Goal: Task Accomplishment & Management: Manage account settings

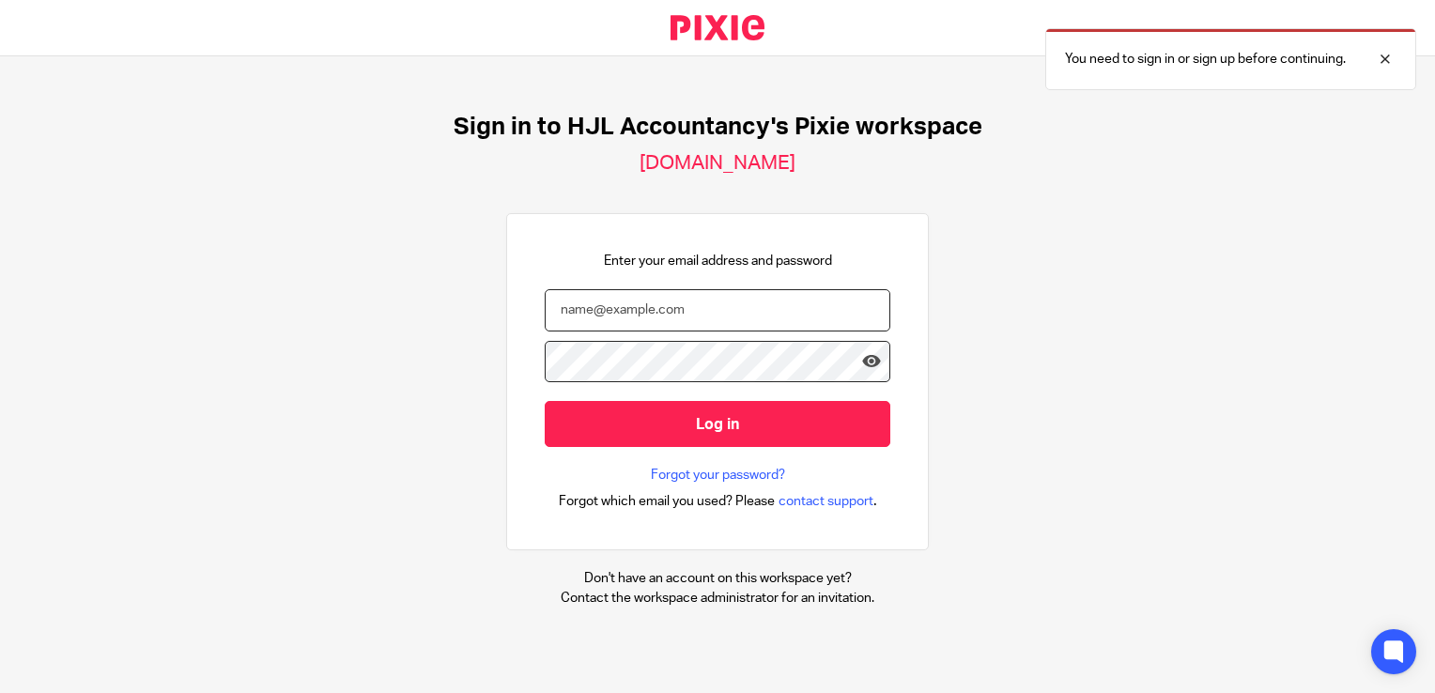
type input "[PERSON_NAME][EMAIL_ADDRESS][DOMAIN_NAME]"
click at [674, 423] on input "Log in" at bounding box center [718, 424] width 346 height 46
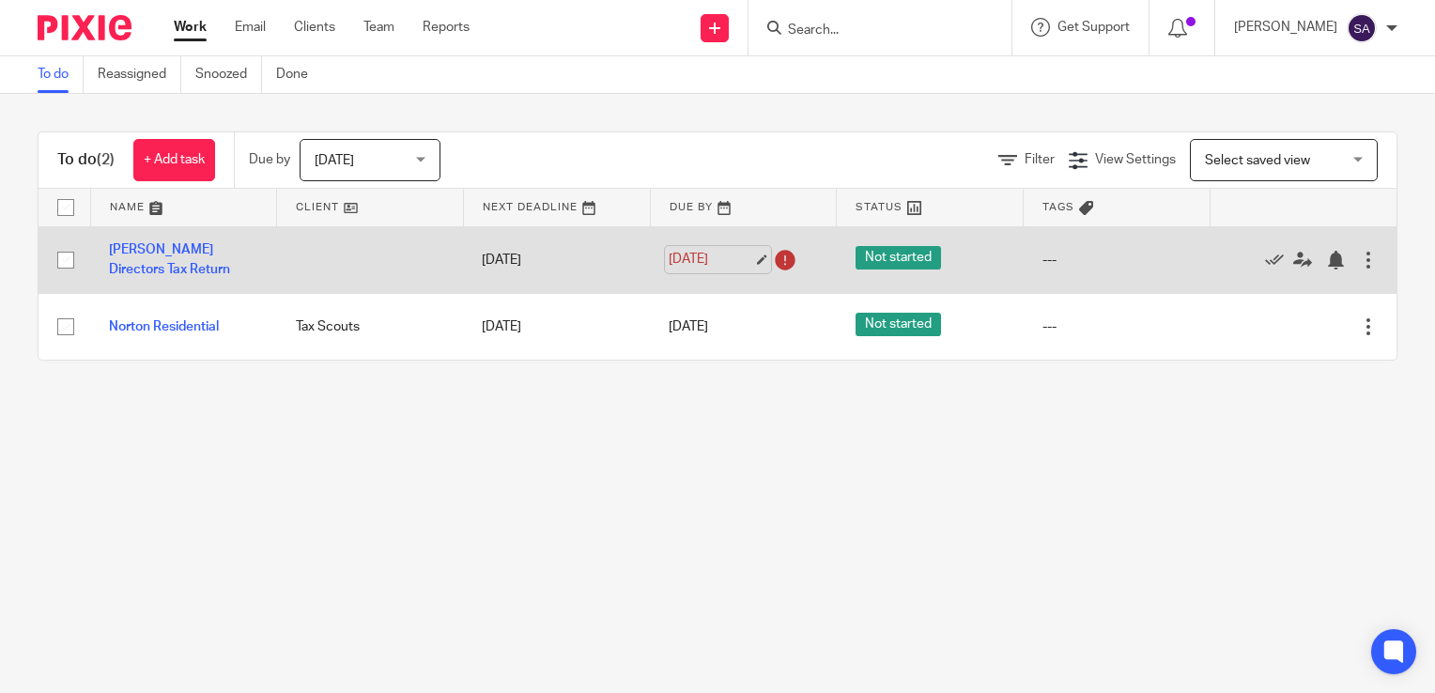
click at [748, 257] on link "20 Sep 2025" at bounding box center [711, 260] width 85 height 20
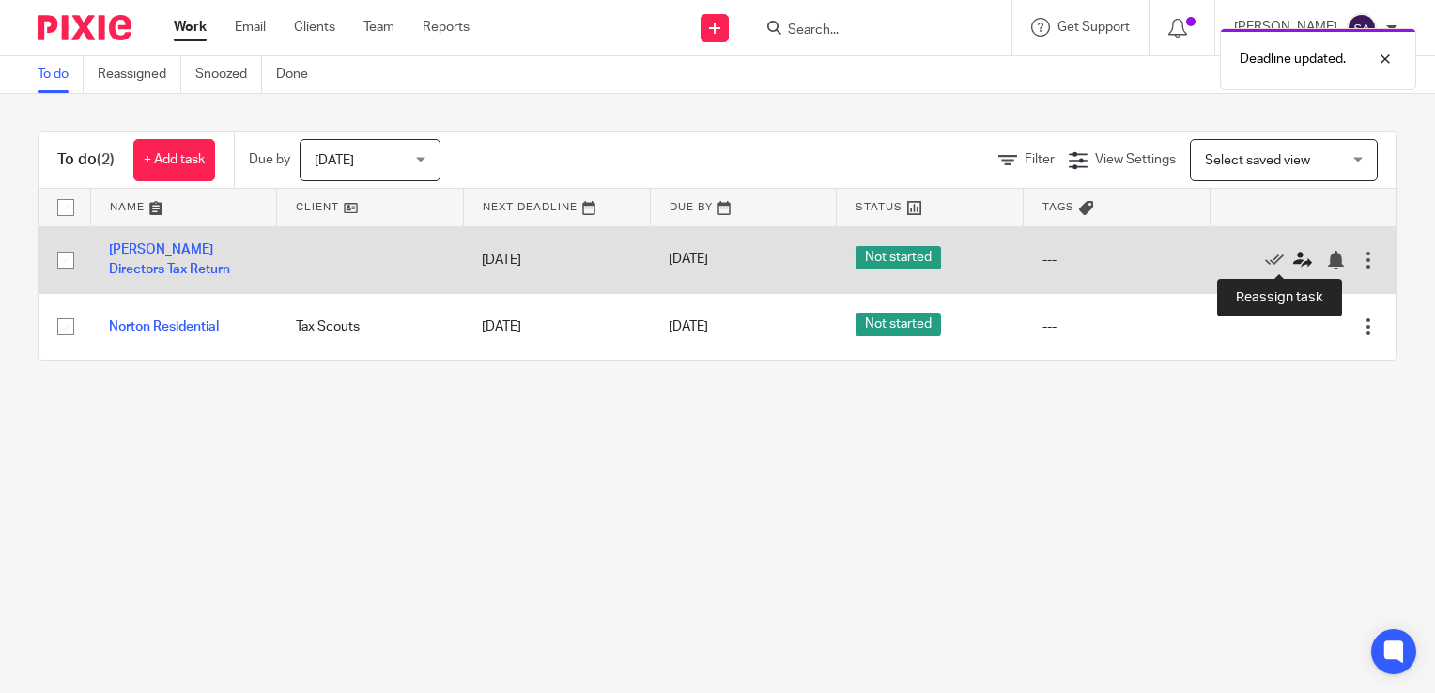
click at [1293, 261] on icon at bounding box center [1302, 260] width 19 height 19
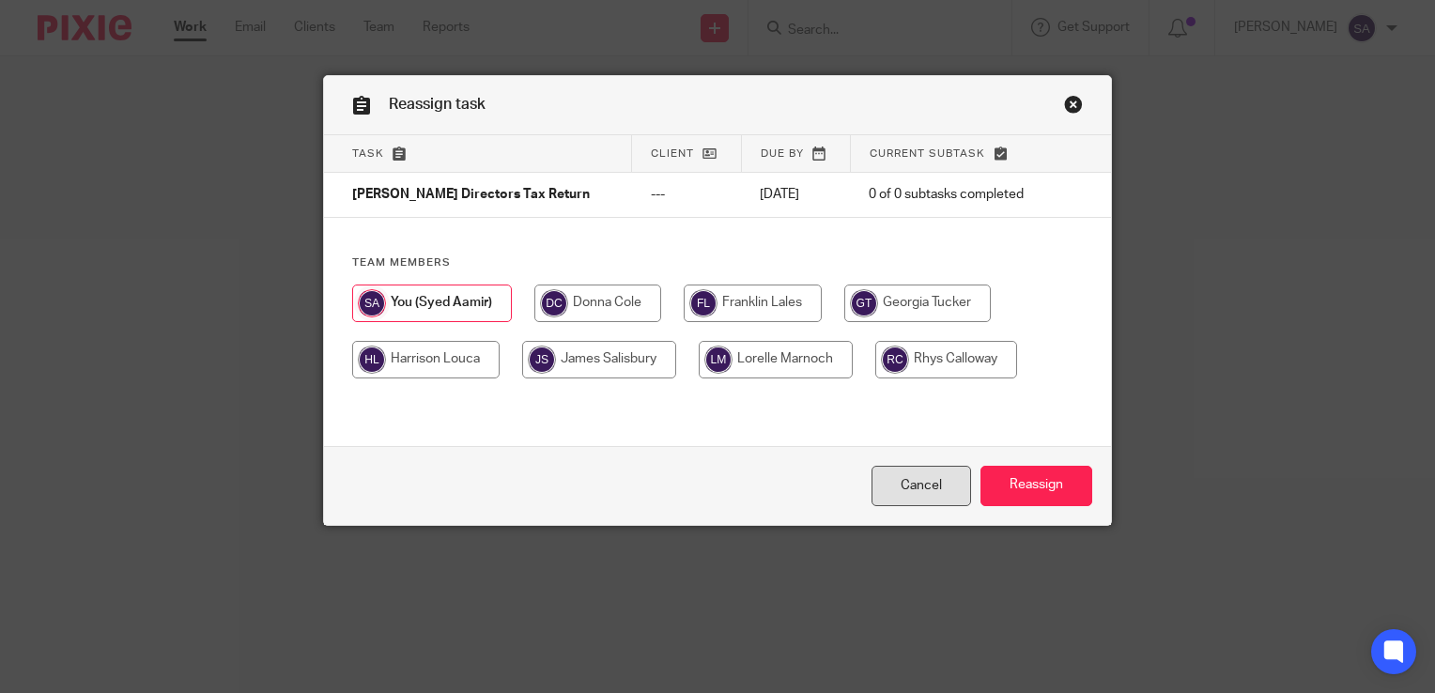
click at [909, 486] on link "Cancel" at bounding box center [921, 486] width 100 height 40
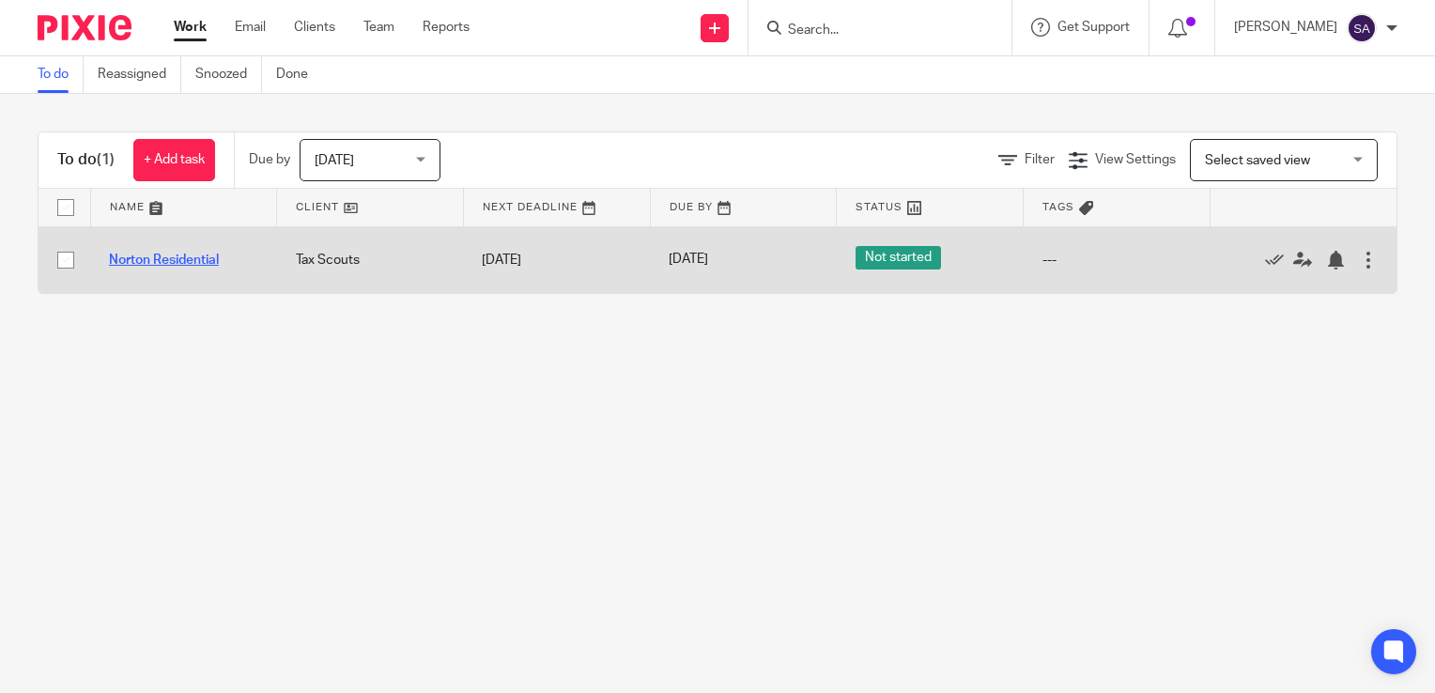
click at [135, 265] on link "Norton Residential" at bounding box center [164, 260] width 110 height 13
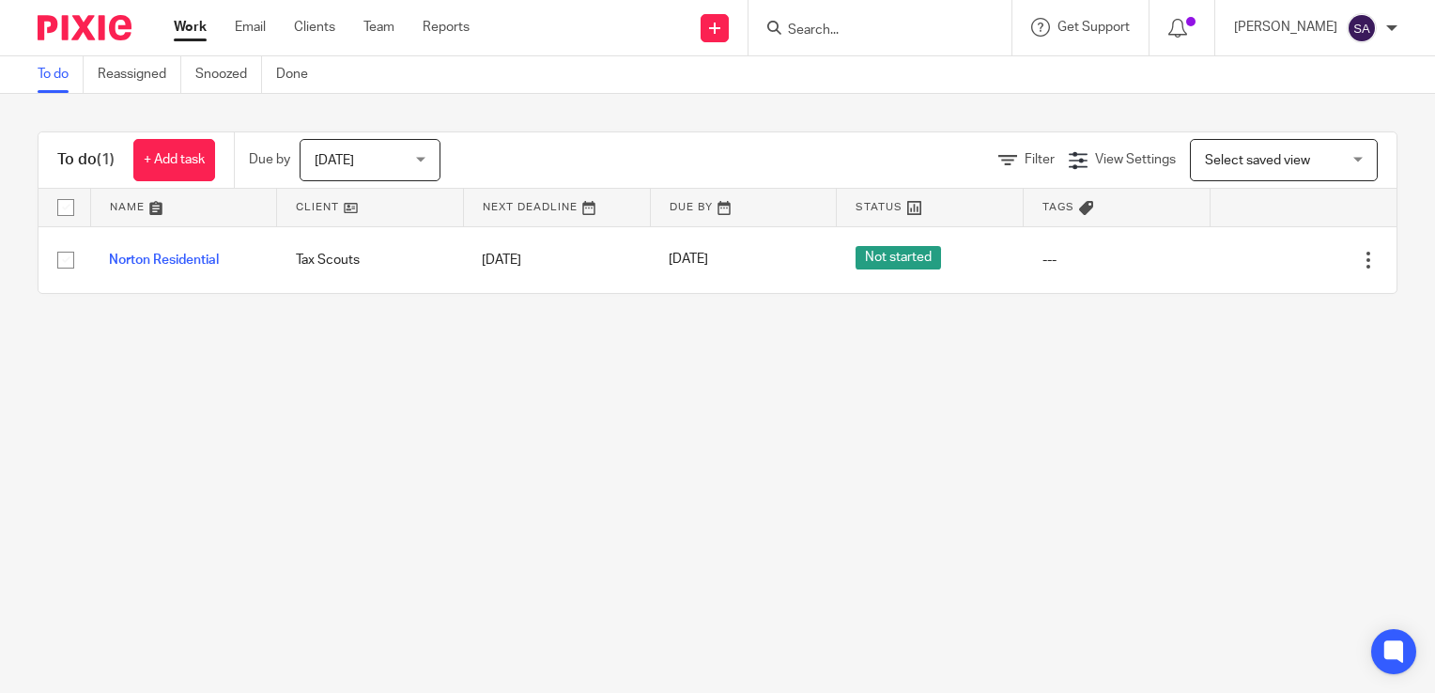
click at [423, 160] on div "[DATE] [DATE]" at bounding box center [370, 160] width 141 height 42
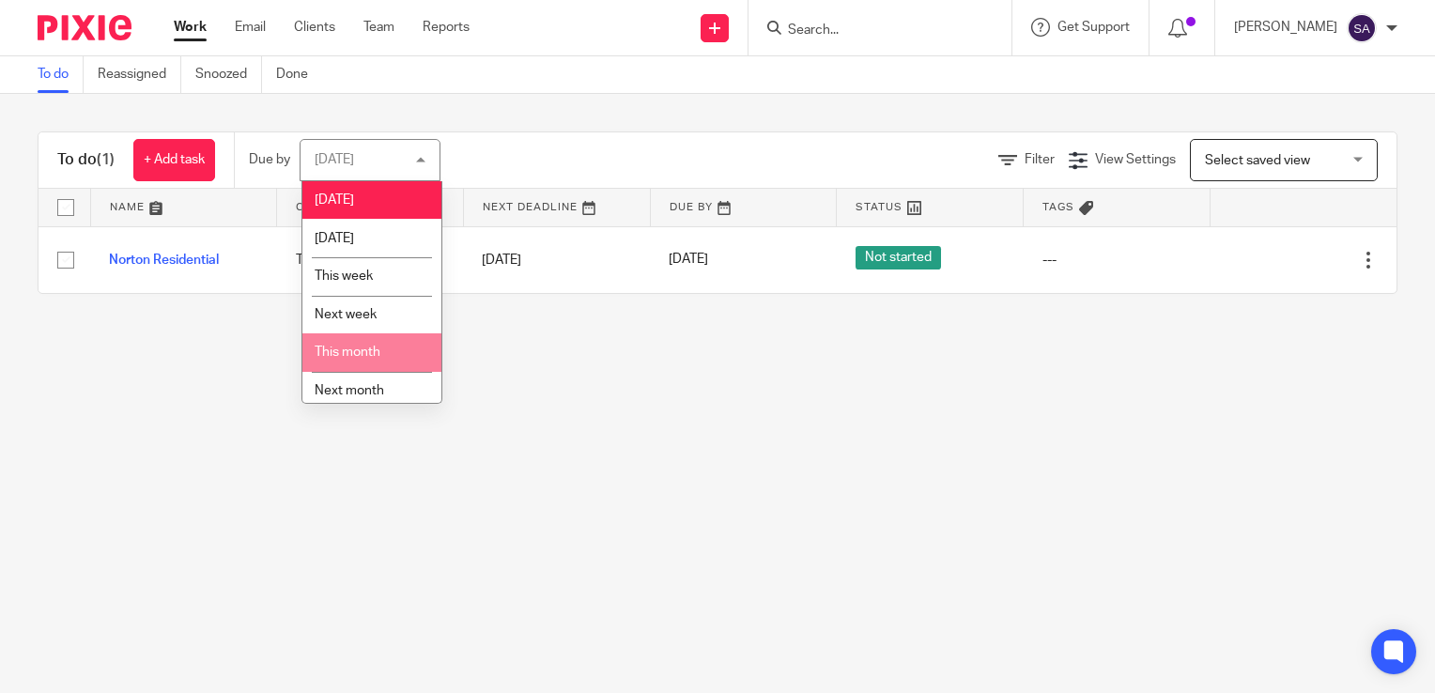
click at [364, 362] on li "This month" at bounding box center [371, 352] width 139 height 38
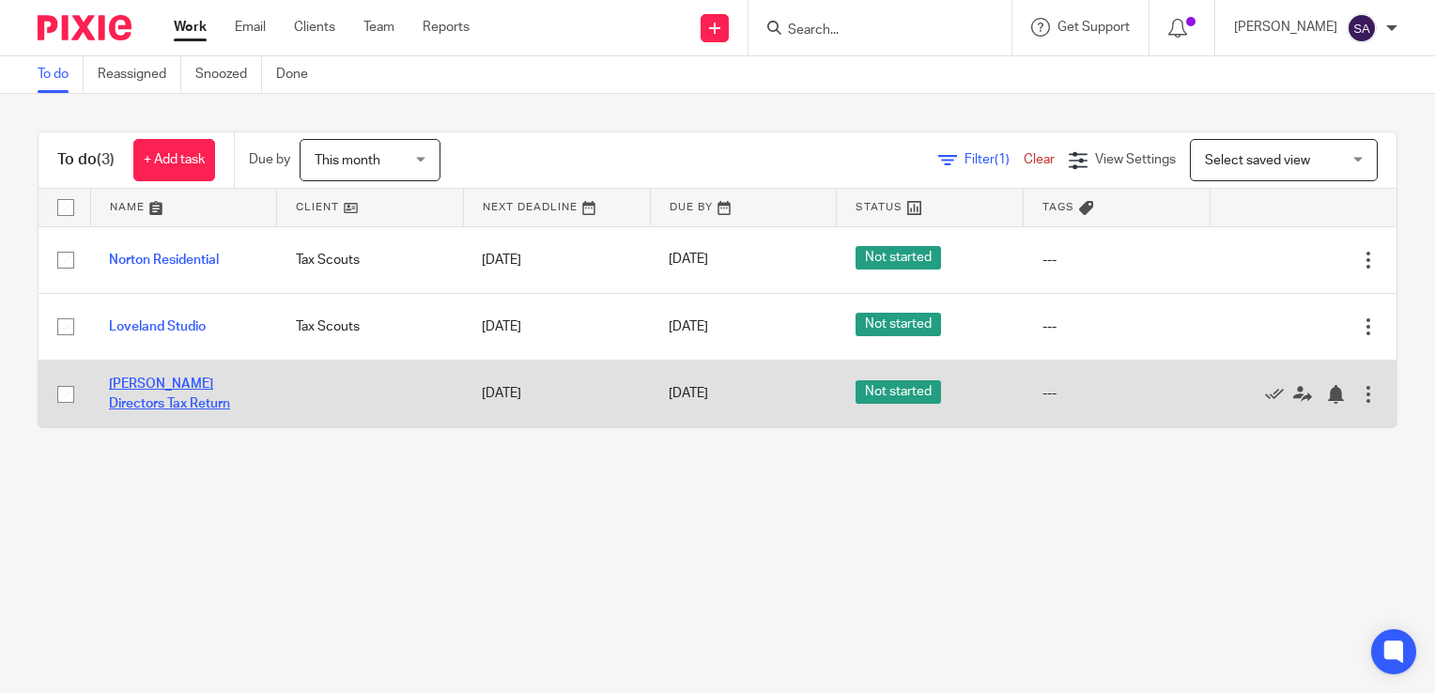
click at [161, 381] on link "Gallant Directors Tax Return" at bounding box center [169, 393] width 121 height 32
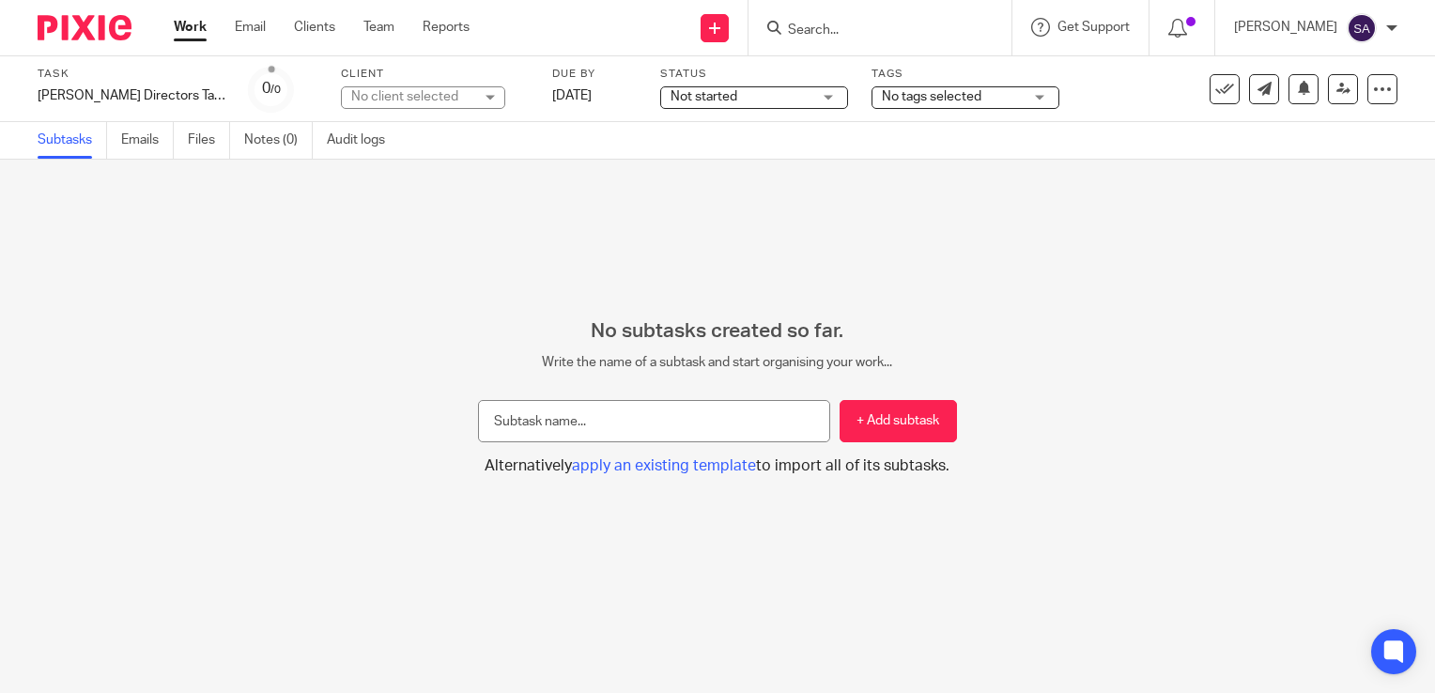
click at [906, 100] on span "No tags selected" at bounding box center [932, 96] width 100 height 13
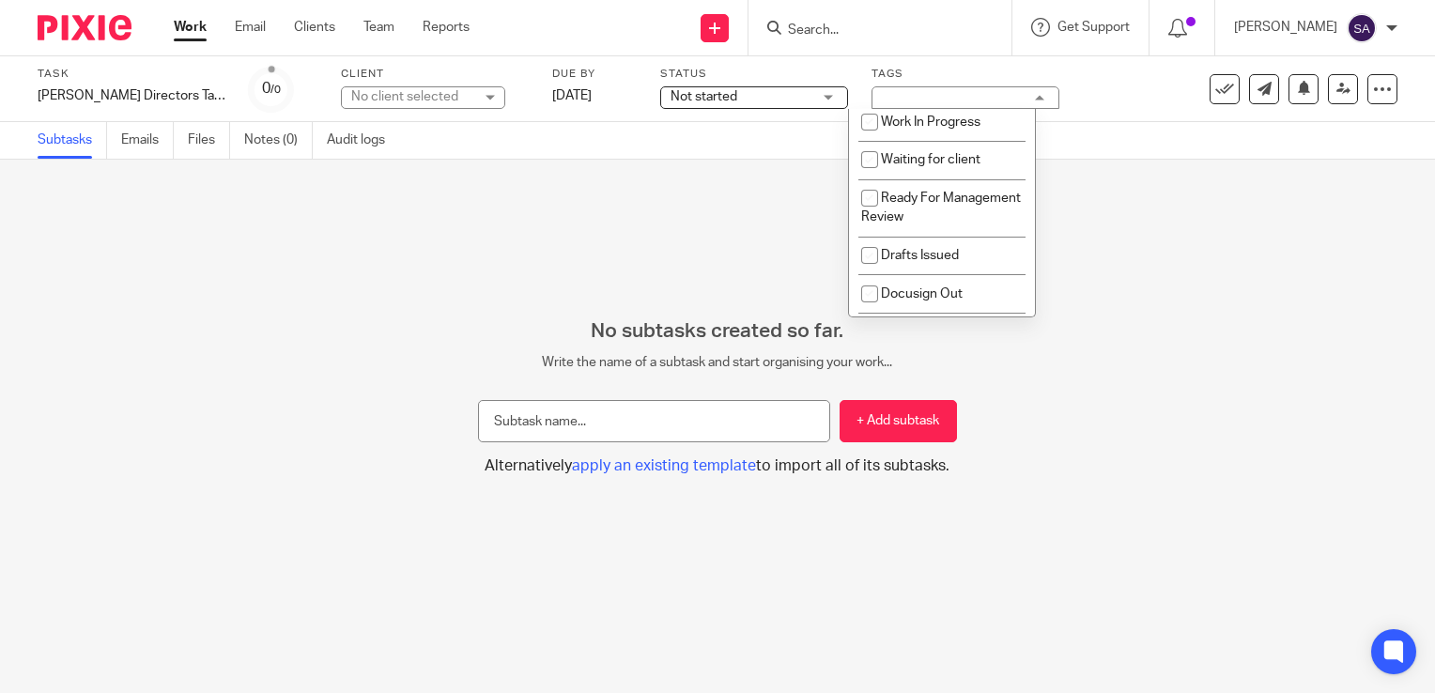
scroll to position [117, 0]
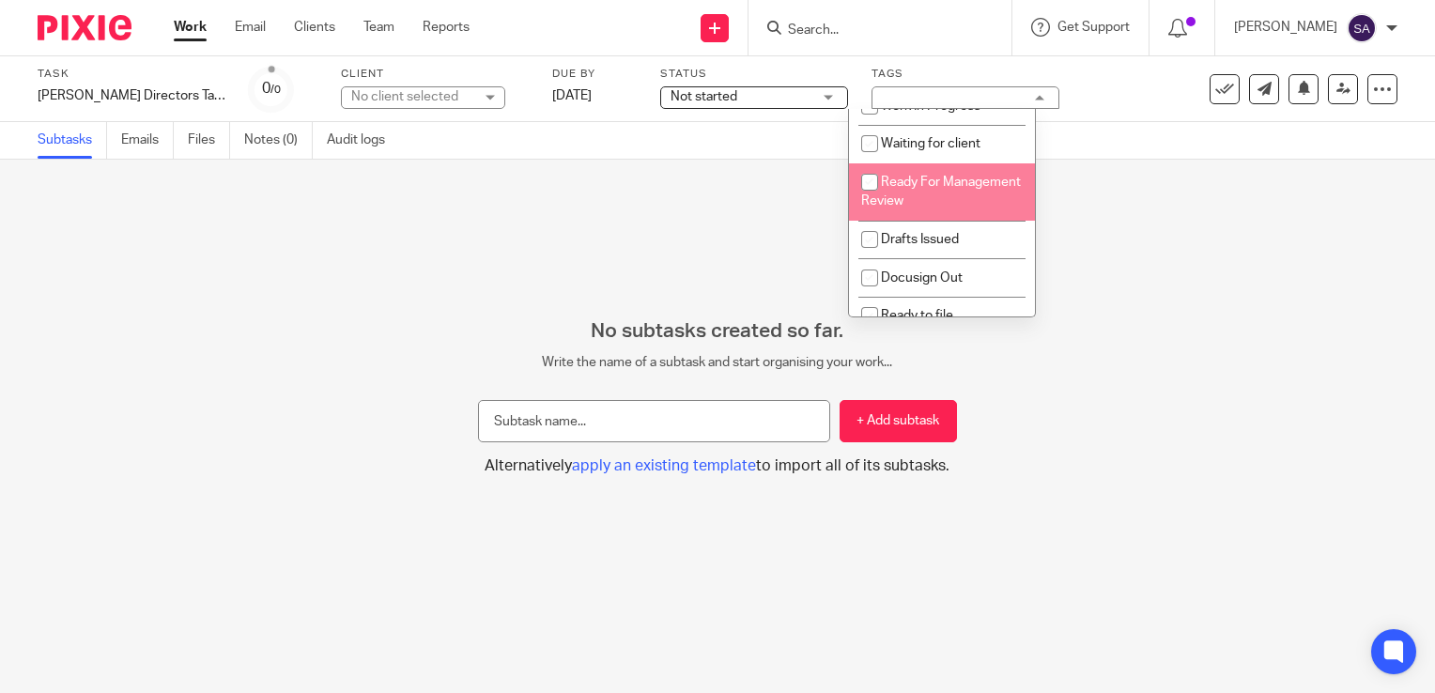
click at [871, 182] on input "checkbox" at bounding box center [870, 182] width 36 height 36
checkbox input "true"
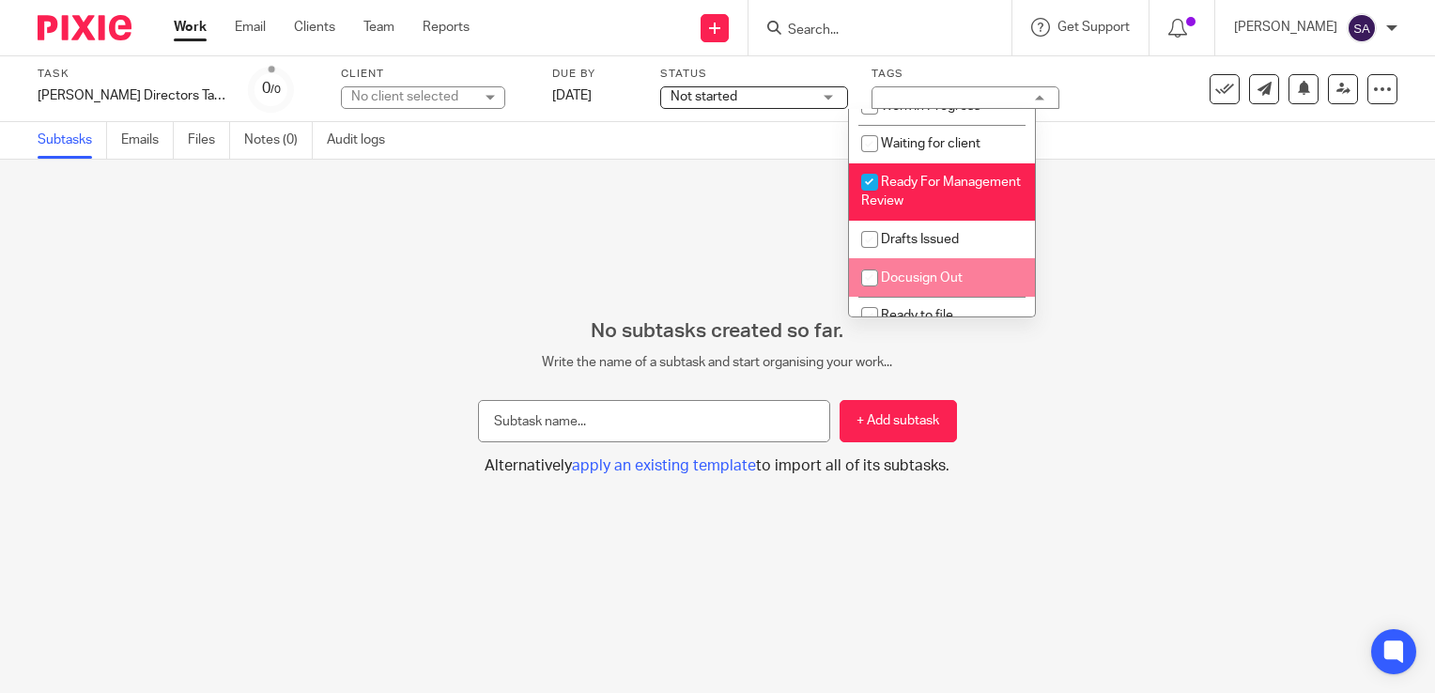
click at [629, 253] on div "No subtasks created so far. Write the name of a subtask and start organising yo…" at bounding box center [717, 426] width 1435 height 533
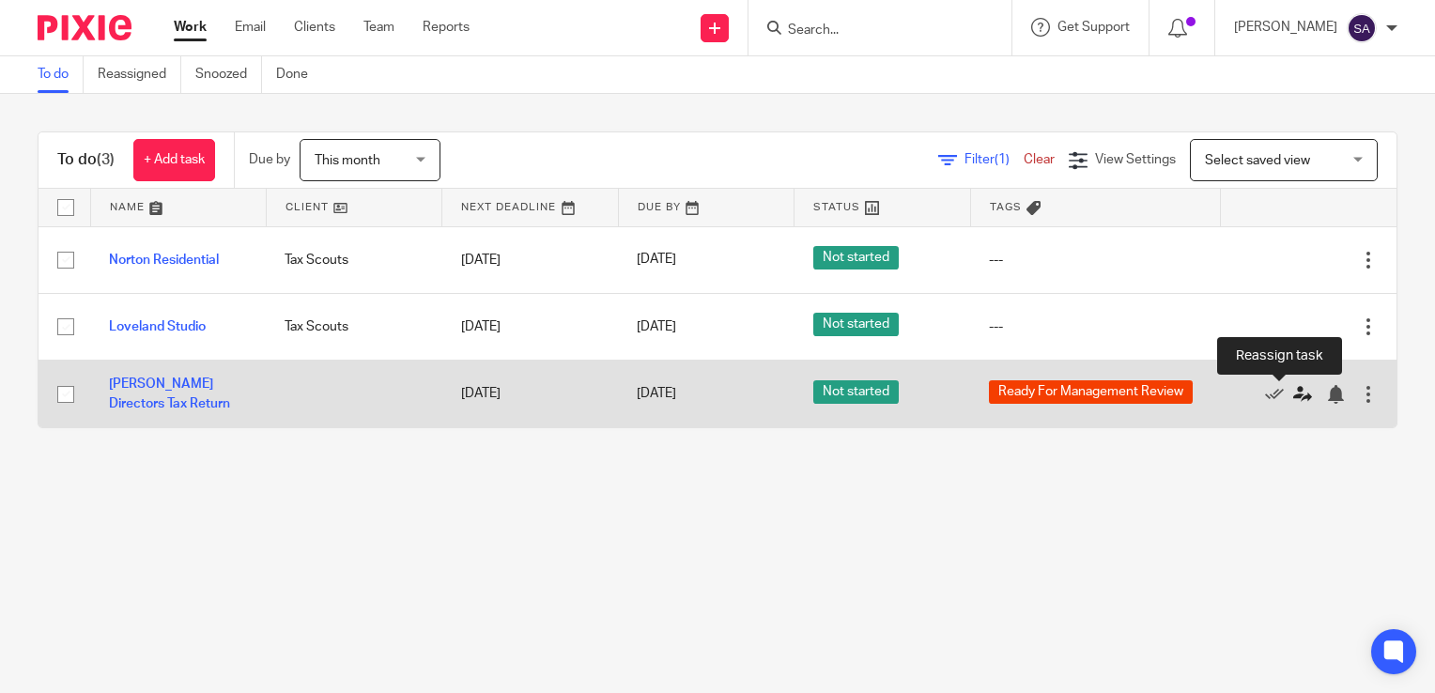
click at [1293, 389] on icon at bounding box center [1302, 394] width 19 height 19
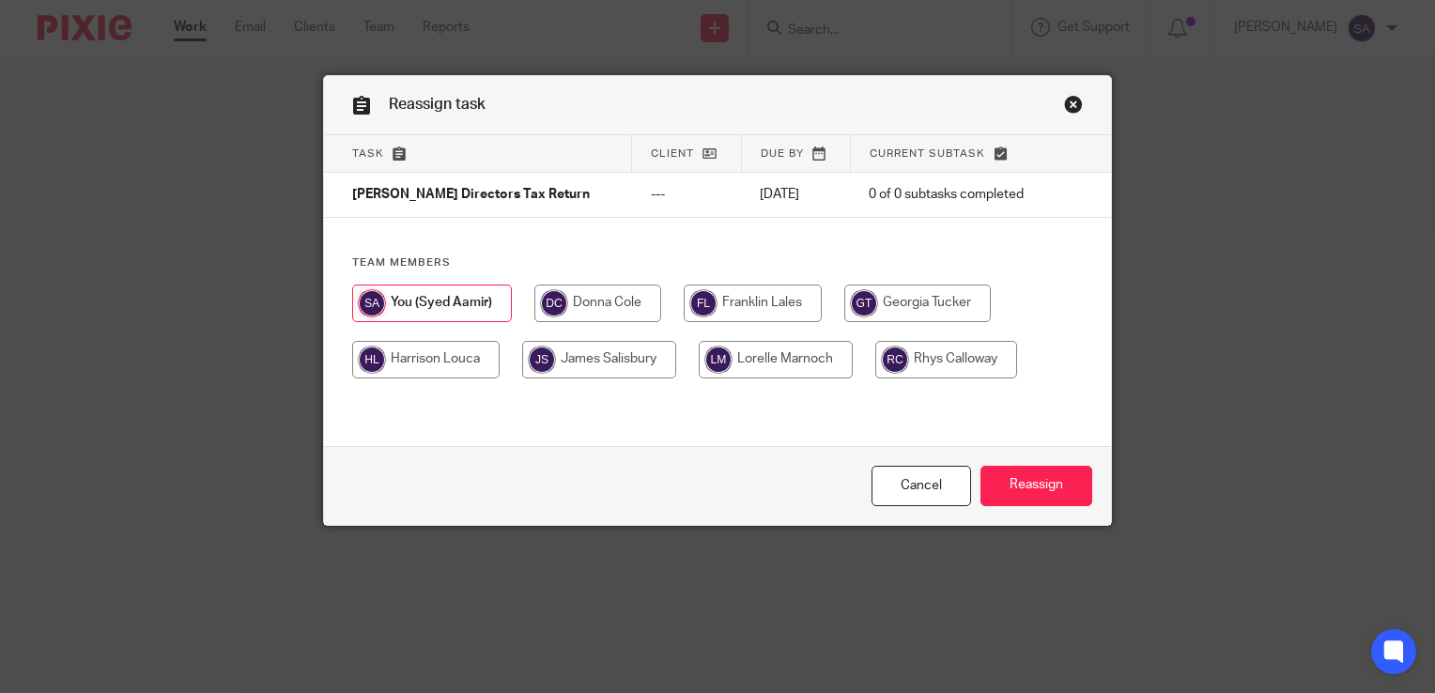
click at [603, 306] on input "radio" at bounding box center [597, 304] width 127 height 38
radio input "true"
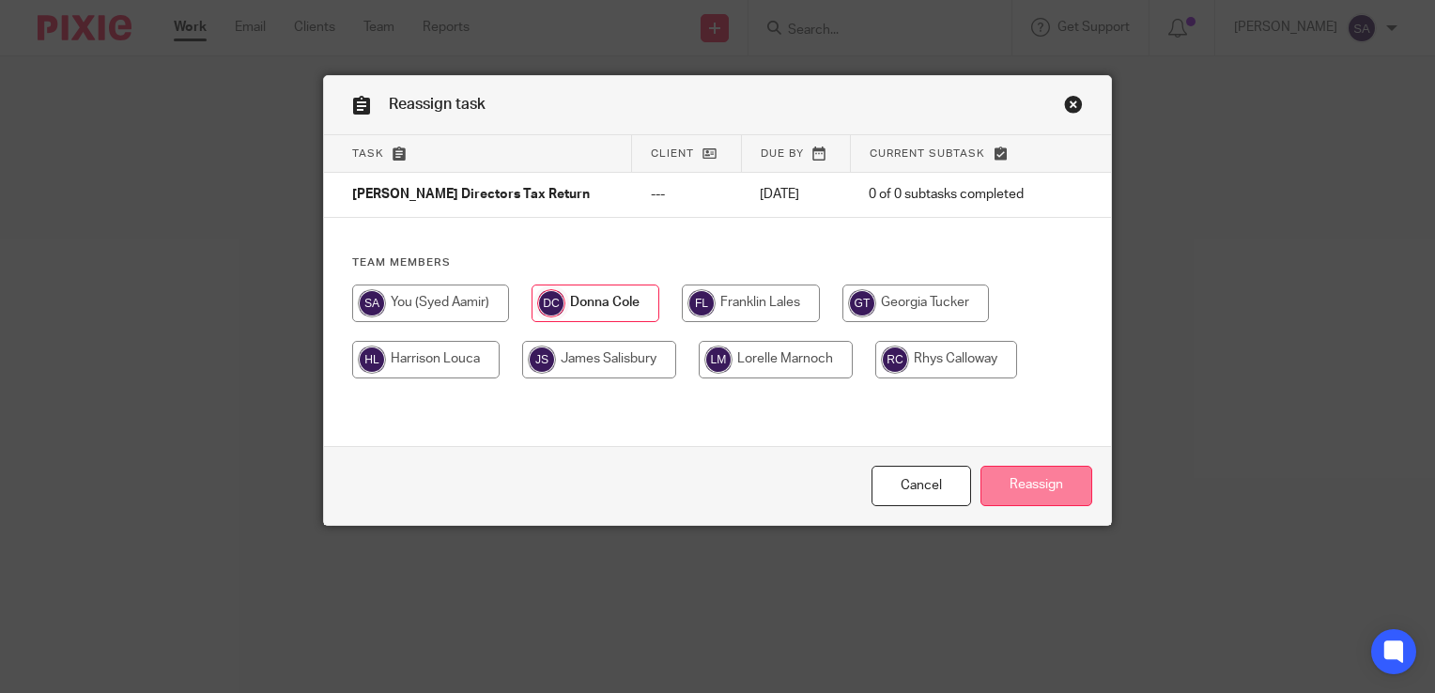
click at [1063, 488] on input "Reassign" at bounding box center [1036, 486] width 112 height 40
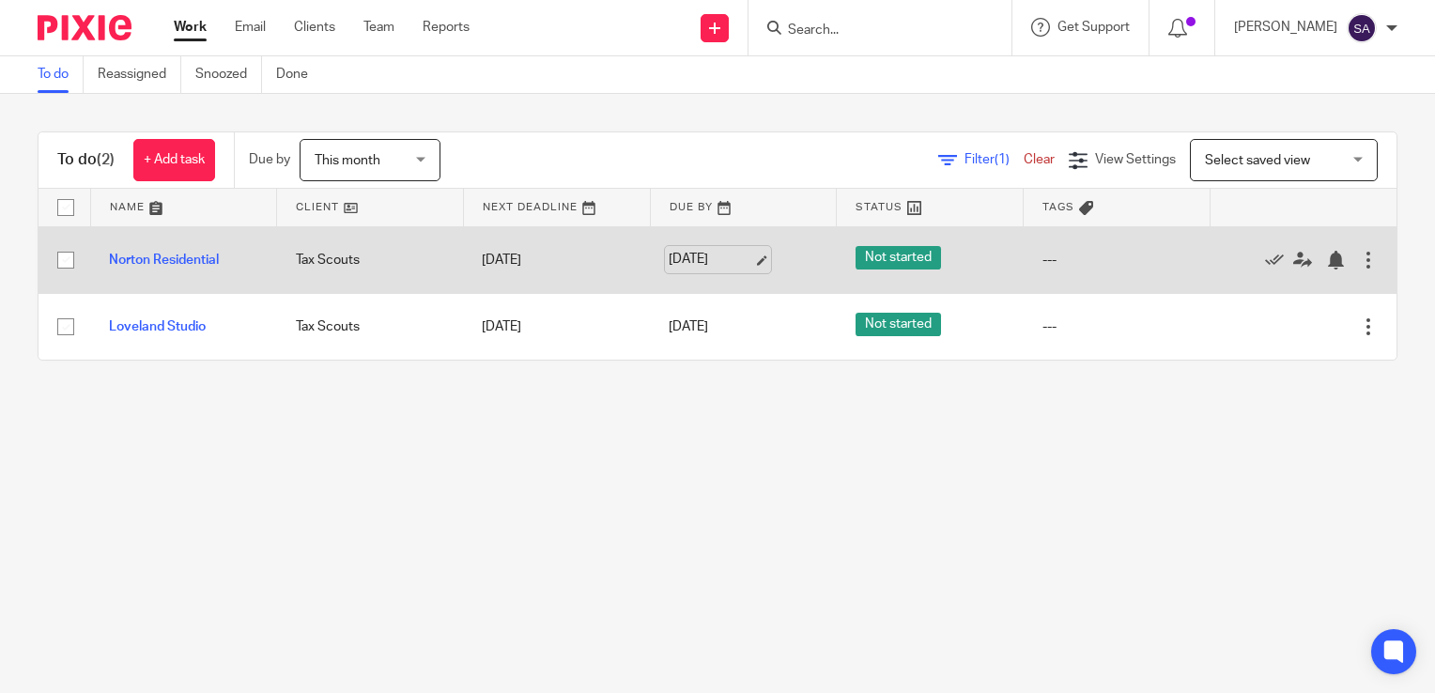
click at [749, 255] on link "23 Sep 2025" at bounding box center [711, 260] width 85 height 20
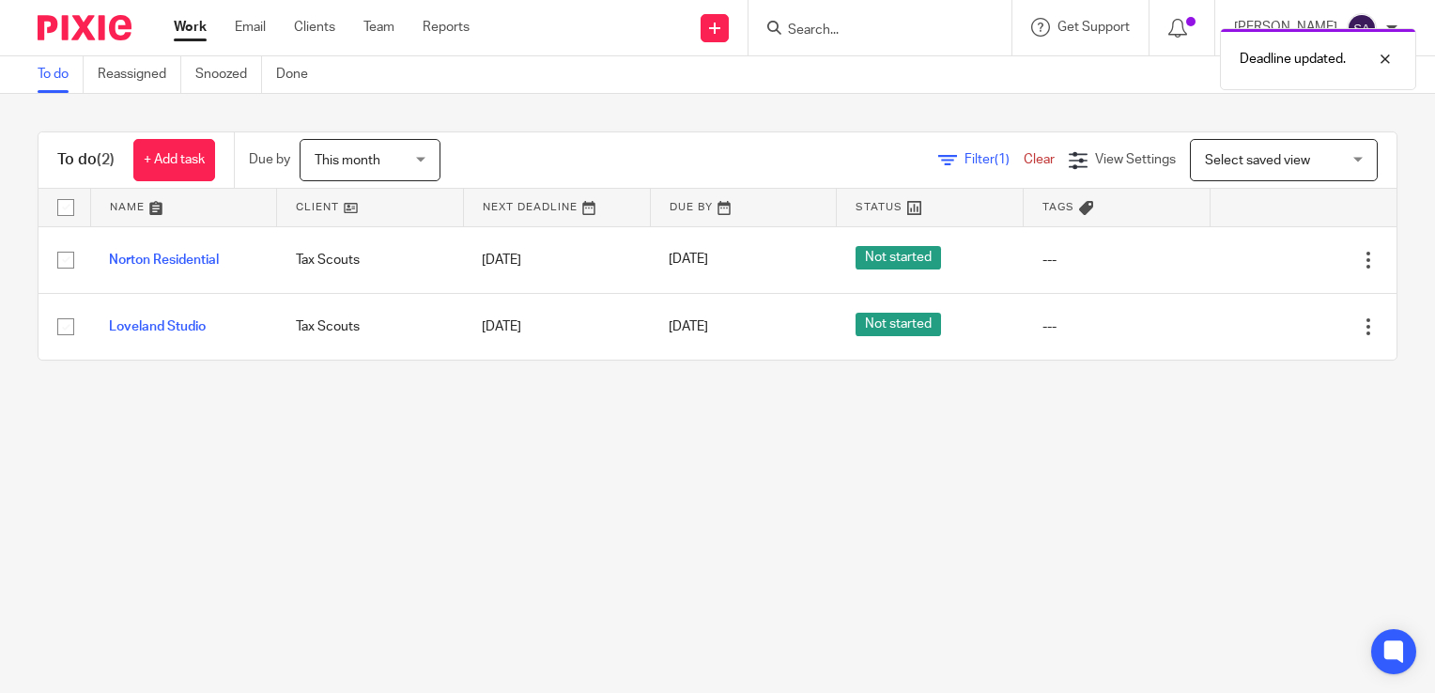
click at [781, 503] on main "To do Reassigned Snoozed Done To do (2) + Add task Due by This month This month…" at bounding box center [717, 346] width 1435 height 693
click at [1390, 27] on div at bounding box center [1391, 28] width 11 height 11
click at [1315, 126] on span "Logout" at bounding box center [1310, 130] width 42 height 13
